Goal: Task Accomplishment & Management: Manage account settings

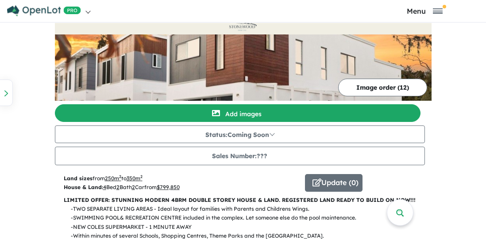
scroll to position [50, 0]
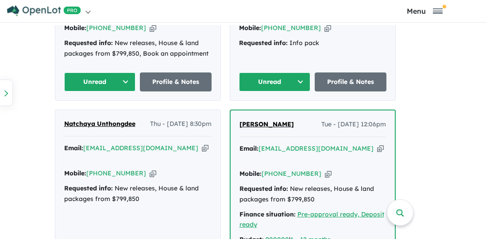
scroll to position [608, 0]
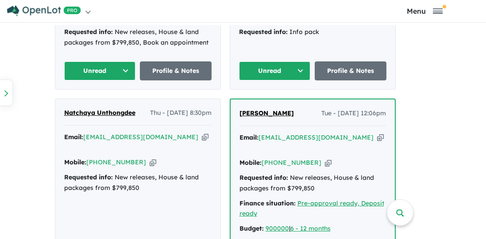
click at [150, 158] on icon "button" at bounding box center [153, 162] width 7 height 9
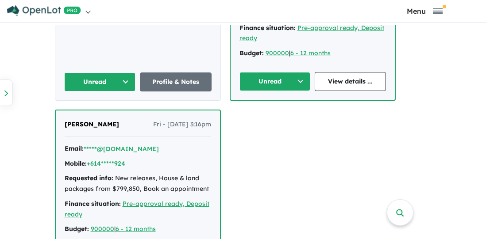
scroll to position [785, 0]
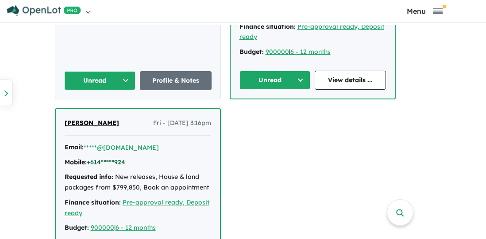
click at [120, 158] on button "+614*****924" at bounding box center [106, 162] width 38 height 9
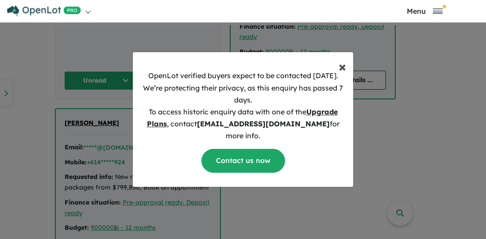
click at [342, 73] on span "×" at bounding box center [342, 67] width 8 height 18
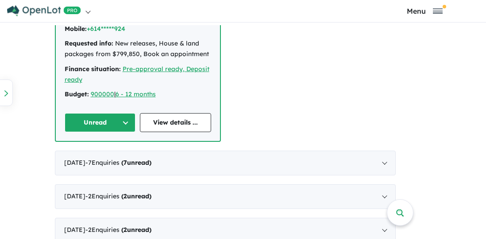
scroll to position [922, 0]
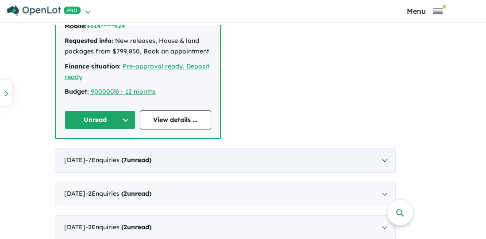
click at [389, 148] on div "July 2025 - 7 Enquir ies ( 7 unread)" at bounding box center [225, 160] width 341 height 25
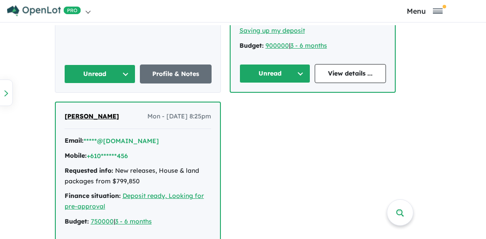
scroll to position [1034, 0]
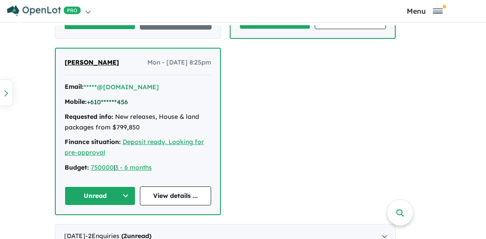
click at [128, 107] on button "+610******456" at bounding box center [107, 102] width 41 height 9
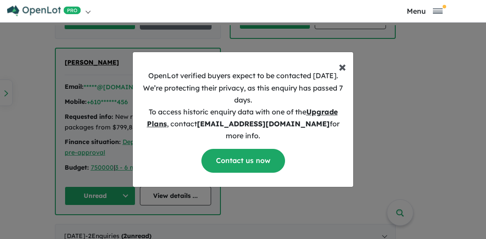
click at [341, 75] on span "×" at bounding box center [342, 67] width 8 height 18
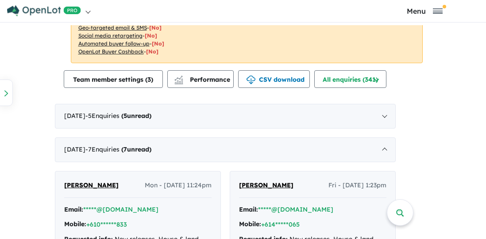
scroll to position [453, 0]
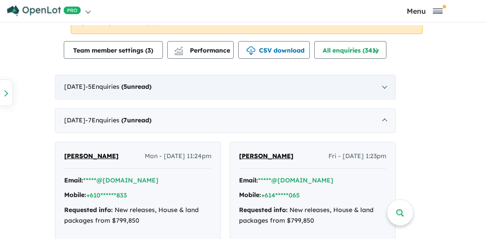
click at [388, 89] on div "August 2025 - 5 Enquir ies ( 5 unread)" at bounding box center [225, 87] width 341 height 25
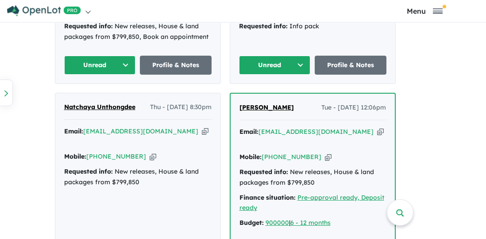
scroll to position [615, 0]
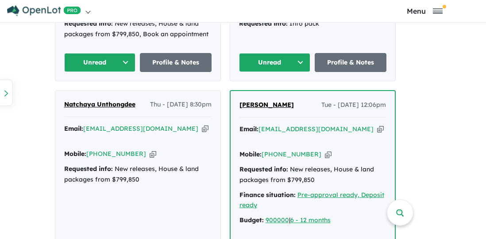
click at [150, 150] on icon "button" at bounding box center [153, 154] width 7 height 9
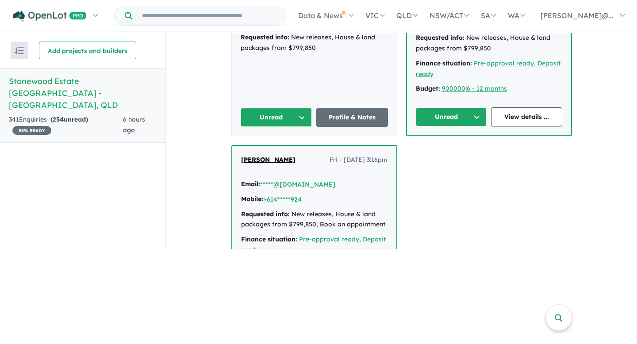
scroll to position [461, 0]
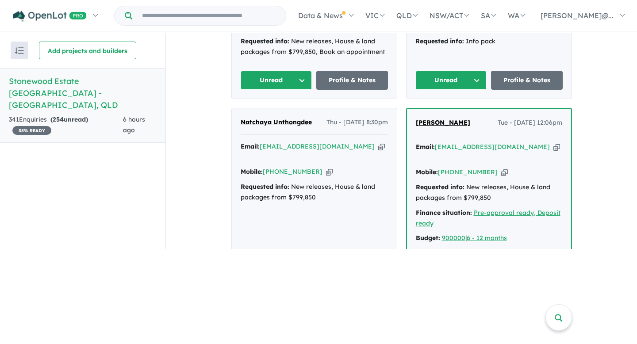
scroll to position [311, 0]
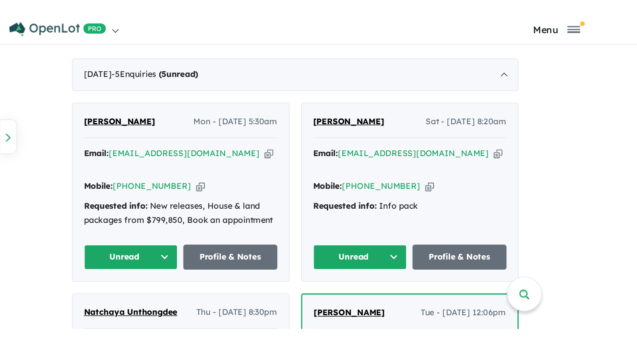
scroll to position [484, 0]
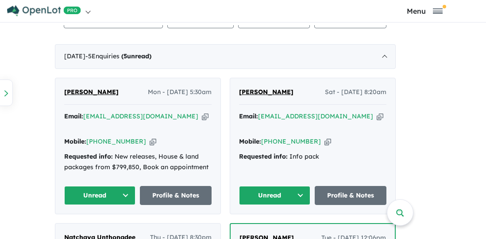
click at [150, 137] on icon "button" at bounding box center [153, 141] width 7 height 9
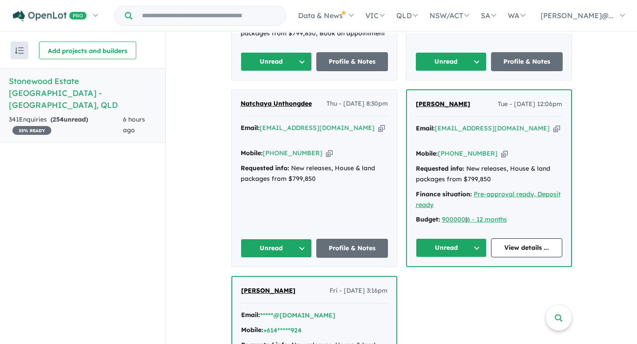
scroll to position [330, 0]
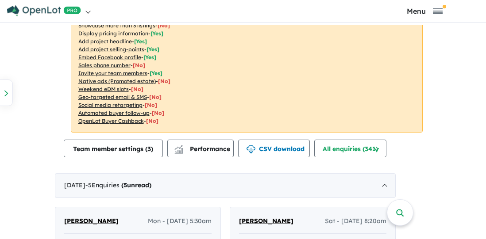
scroll to position [477, 0]
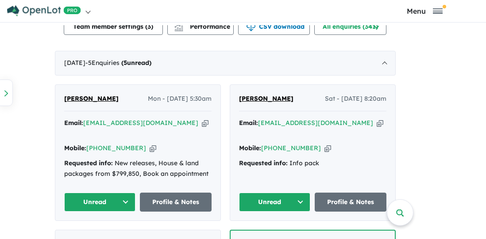
click at [202, 123] on icon "button" at bounding box center [205, 123] width 7 height 9
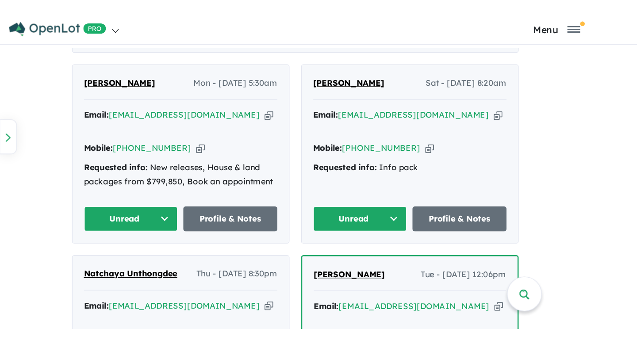
scroll to position [523, 0]
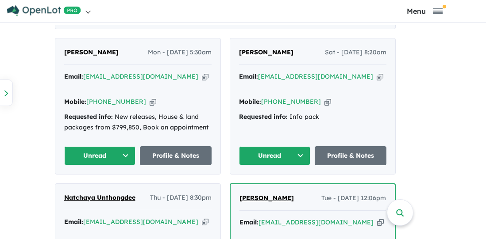
click at [150, 97] on icon "button" at bounding box center [153, 101] width 7 height 9
drag, startPoint x: 114, startPoint y: 51, endPoint x: 58, endPoint y: 51, distance: 56.6
click at [58, 51] on div "[PERSON_NAME] Mon - [DATE] 5:30am Email: [EMAIL_ADDRESS][DOMAIN_NAME] Copied! M…" at bounding box center [137, 106] width 165 height 136
copy span "[PERSON_NAME]"
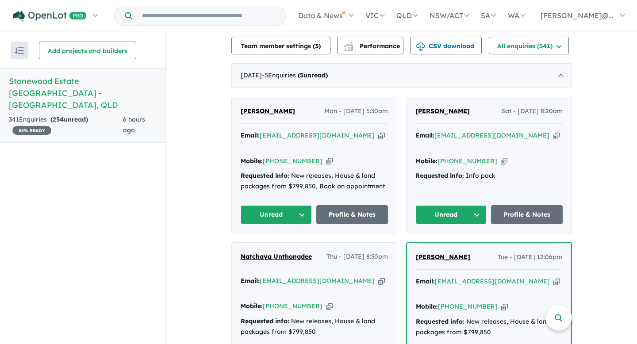
scroll to position [319, 0]
